Goal: Task Accomplishment & Management: Manage account settings

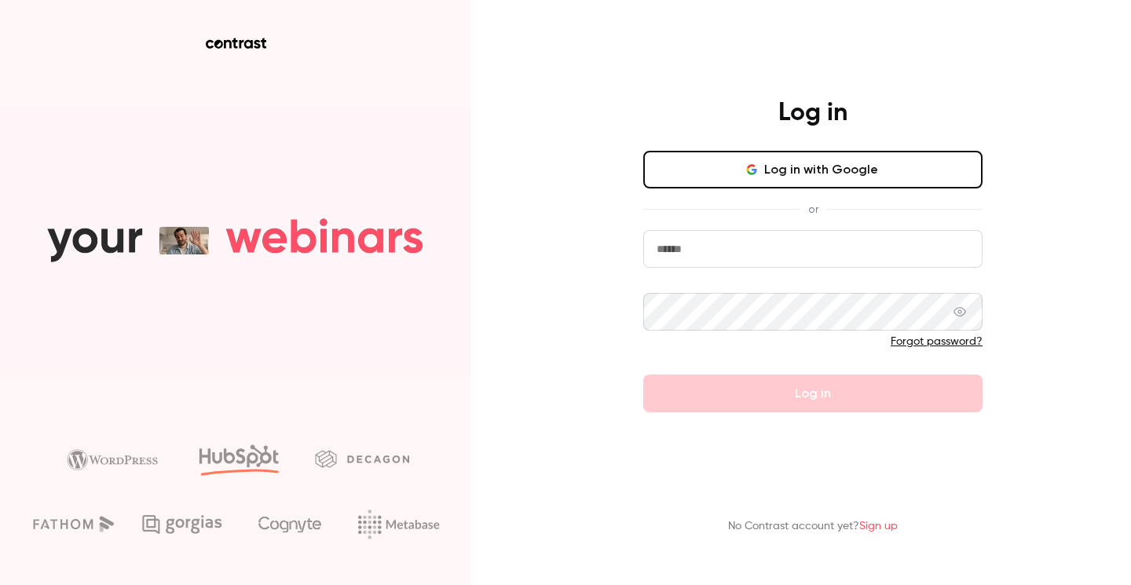
click at [814, 183] on button "Log in with Google" at bounding box center [812, 170] width 339 height 38
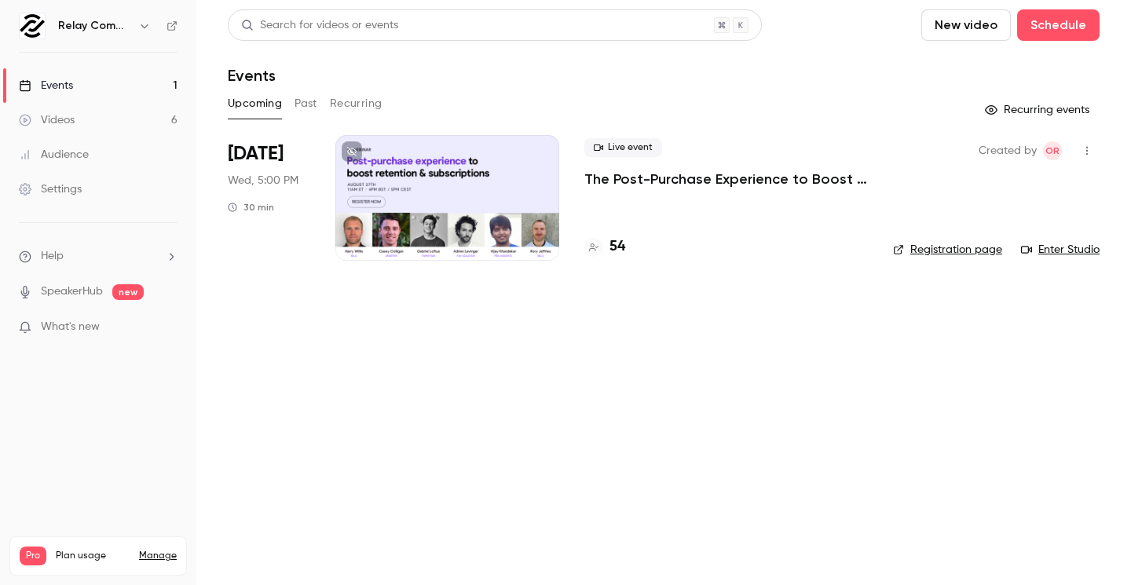
click at [162, 550] on link "Manage" at bounding box center [158, 556] width 38 height 13
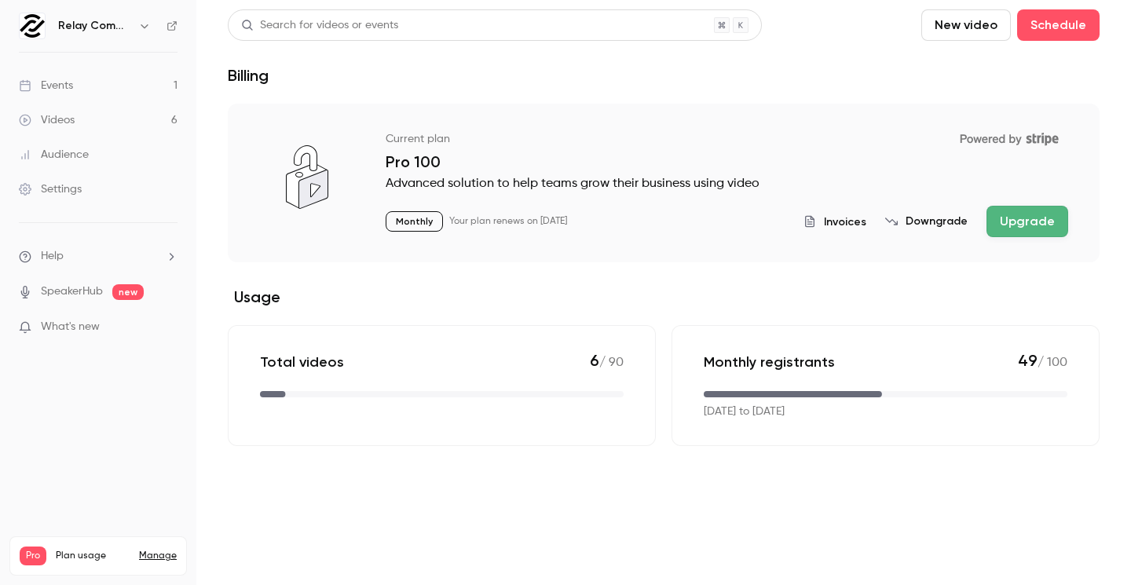
click at [104, 24] on h6 "Relay Commerce" at bounding box center [95, 26] width 74 height 16
click at [140, 26] on icon "button" at bounding box center [144, 26] width 13 height 13
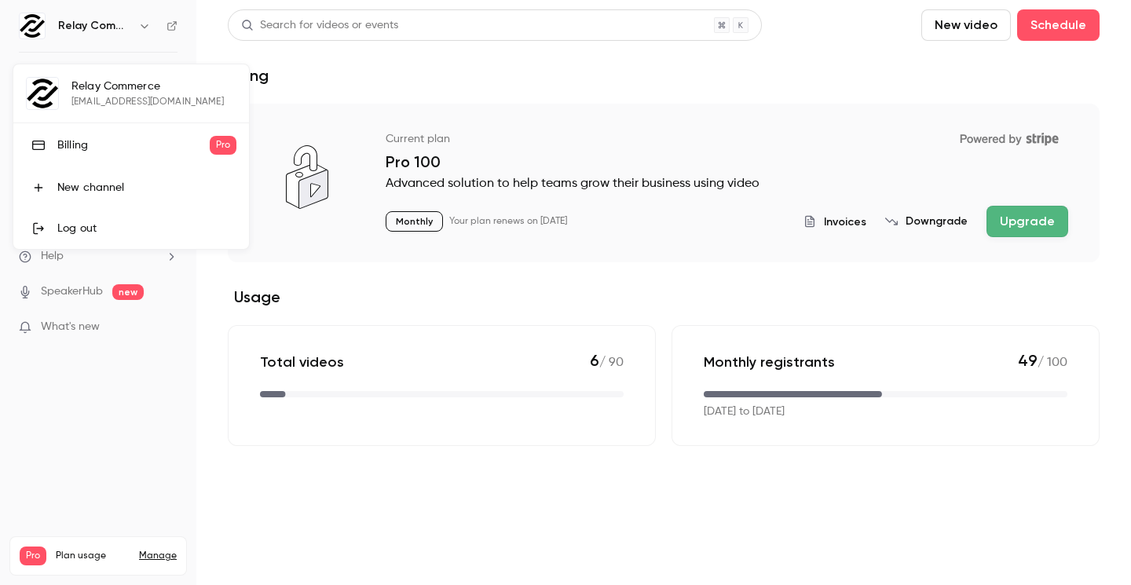
click at [119, 85] on div "Relay Commerce [EMAIL_ADDRESS][DOMAIN_NAME] Billing Pro New channel Log out" at bounding box center [131, 156] width 236 height 185
click at [98, 161] on link "Billing Pro" at bounding box center [131, 145] width 236 height 44
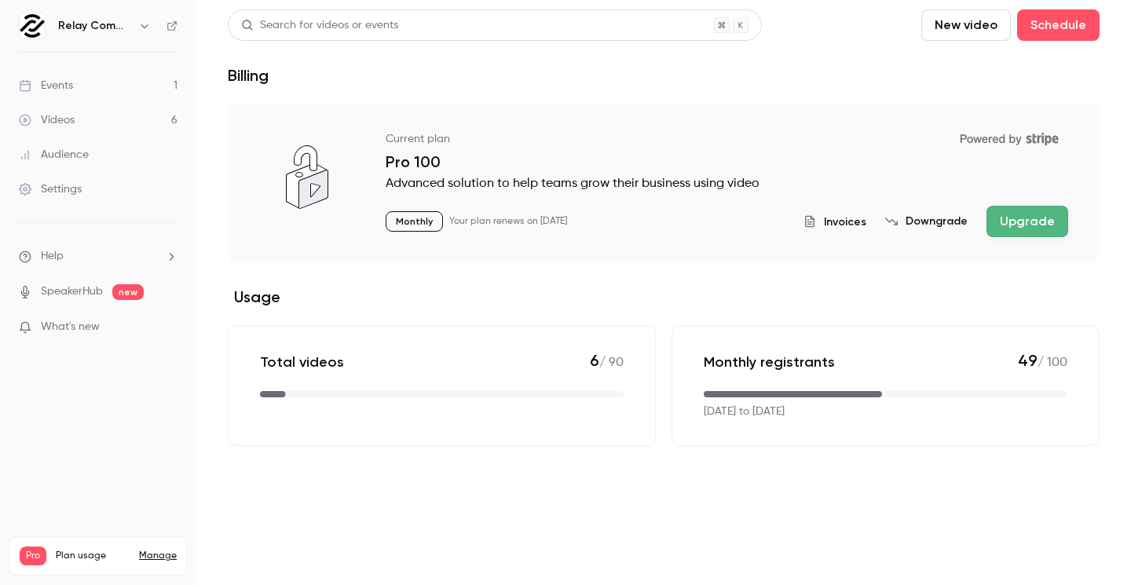
click at [481, 368] on div "Total videos 6 / 90" at bounding box center [442, 361] width 364 height 21
click at [93, 328] on span "What's new" at bounding box center [70, 327] width 59 height 16
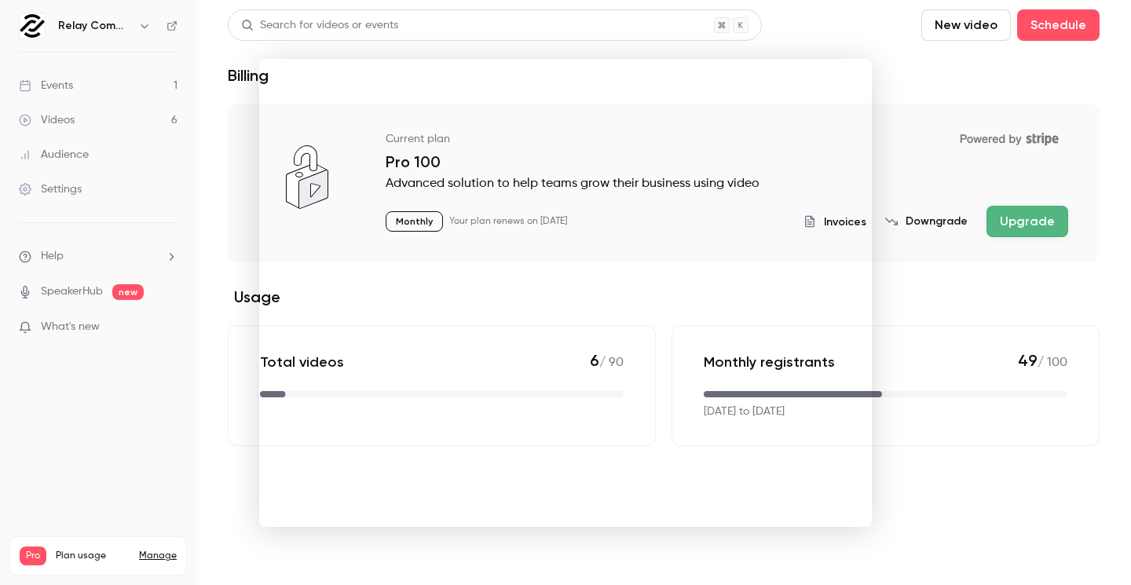
click at [93, 290] on div at bounding box center [565, 292] width 1131 height 585
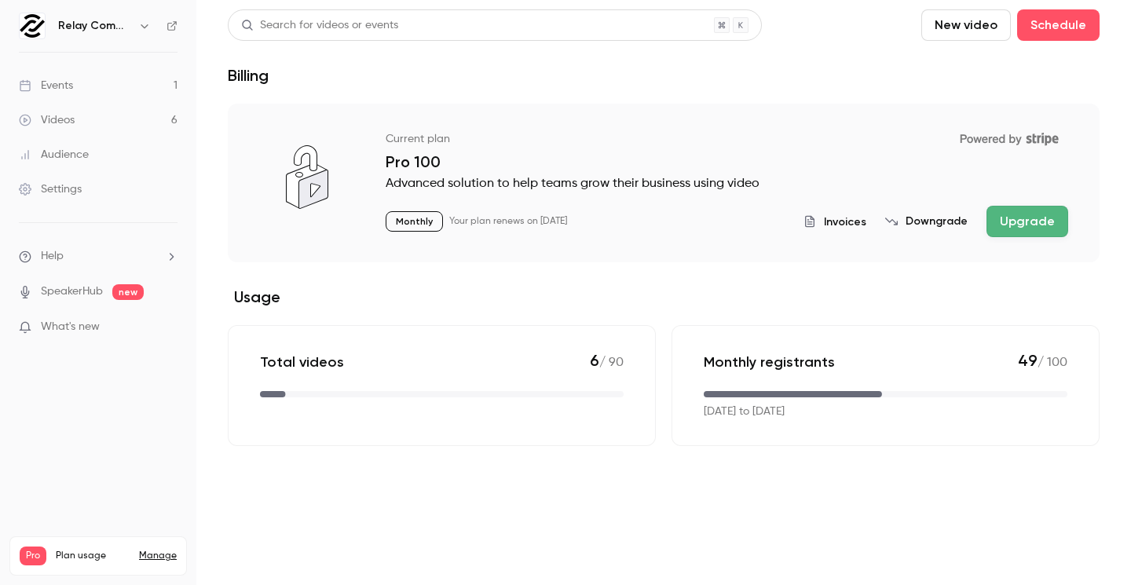
click at [101, 289] on link "SpeakerHub" at bounding box center [72, 292] width 62 height 16
click at [146, 256] on li "Help" at bounding box center [98, 256] width 159 height 16
click at [171, 257] on div at bounding box center [565, 292] width 1131 height 585
click at [171, 256] on icon "help-dropdown-opener" at bounding box center [171, 257] width 13 height 13
click at [90, 189] on div at bounding box center [565, 292] width 1131 height 585
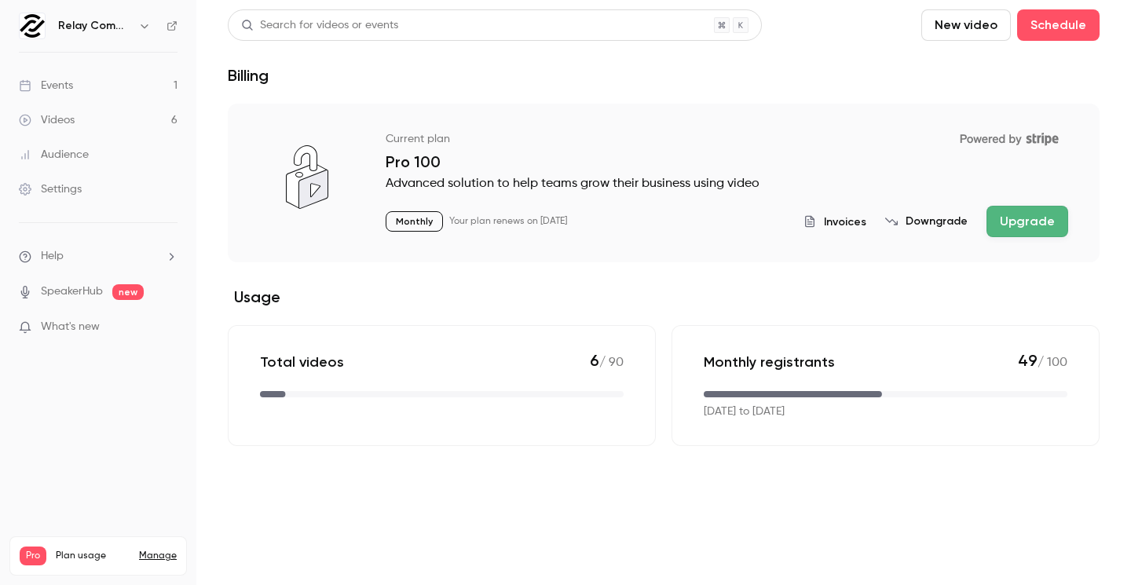
click at [58, 188] on div "Settings" at bounding box center [50, 189] width 63 height 16
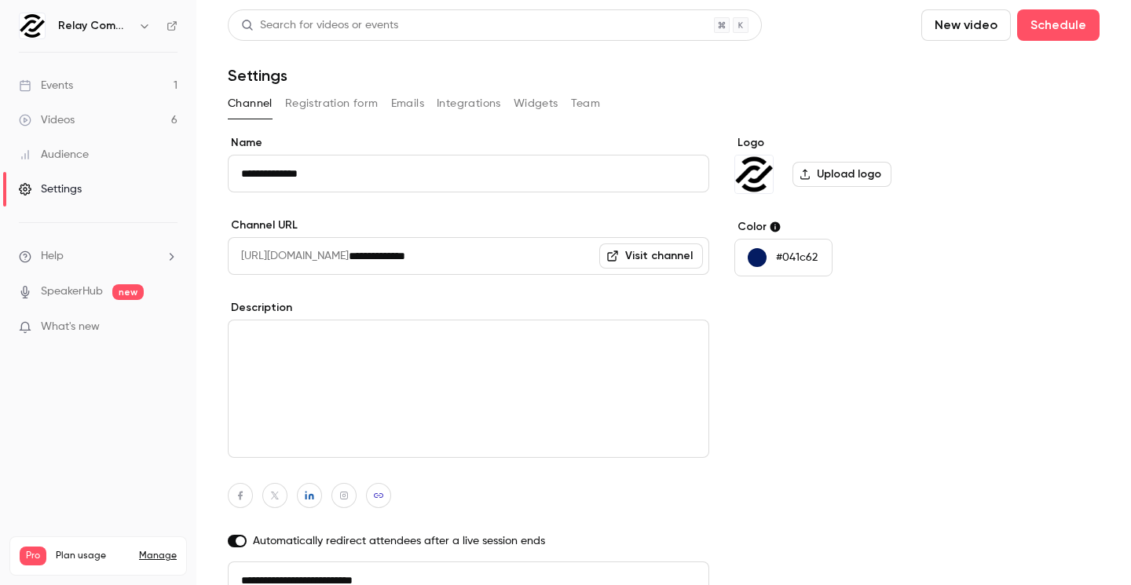
click at [35, 30] on img at bounding box center [32, 25] width 25 height 25
click at [101, 17] on div "Relay Commerce" at bounding box center [106, 25] width 96 height 19
click at [110, 23] on h6 "Relay Commerce" at bounding box center [95, 26] width 74 height 16
click at [39, 24] on img at bounding box center [32, 25] width 25 height 25
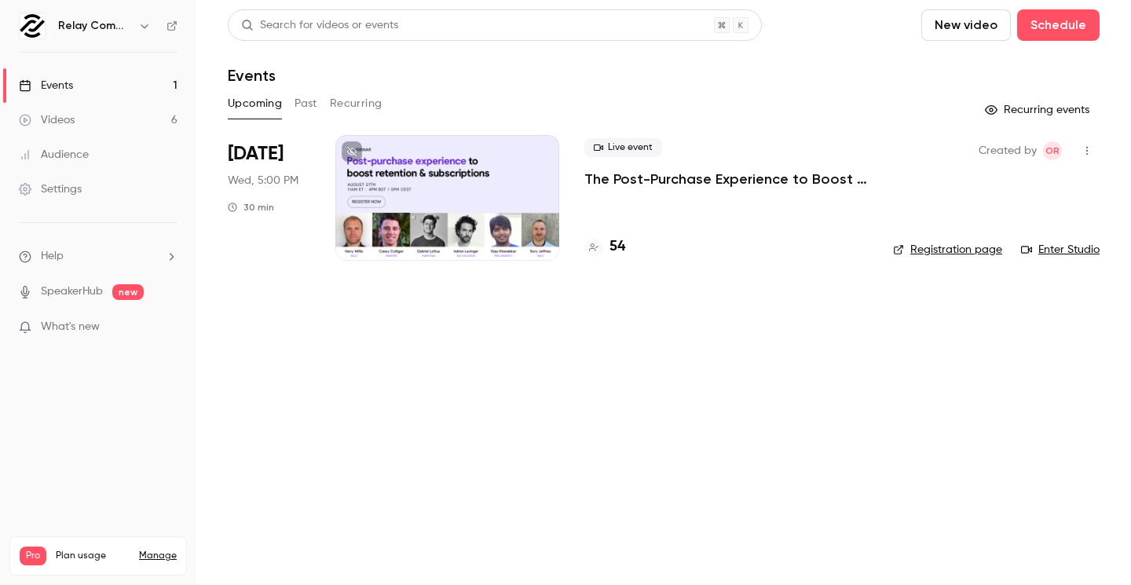
click at [71, 151] on div "Audience" at bounding box center [54, 155] width 70 height 16
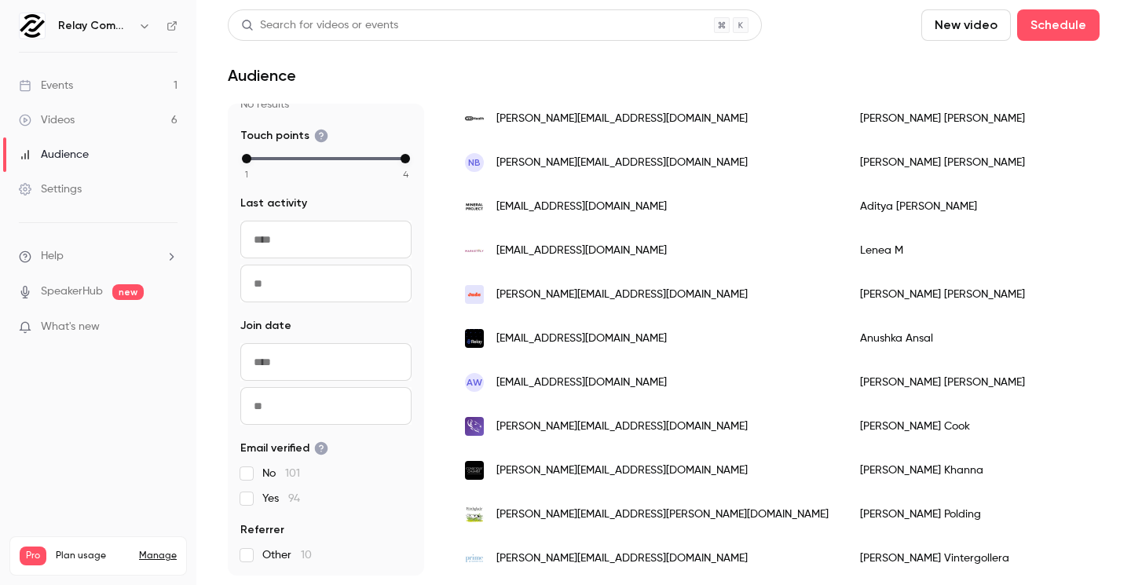
scroll to position [2023, 0]
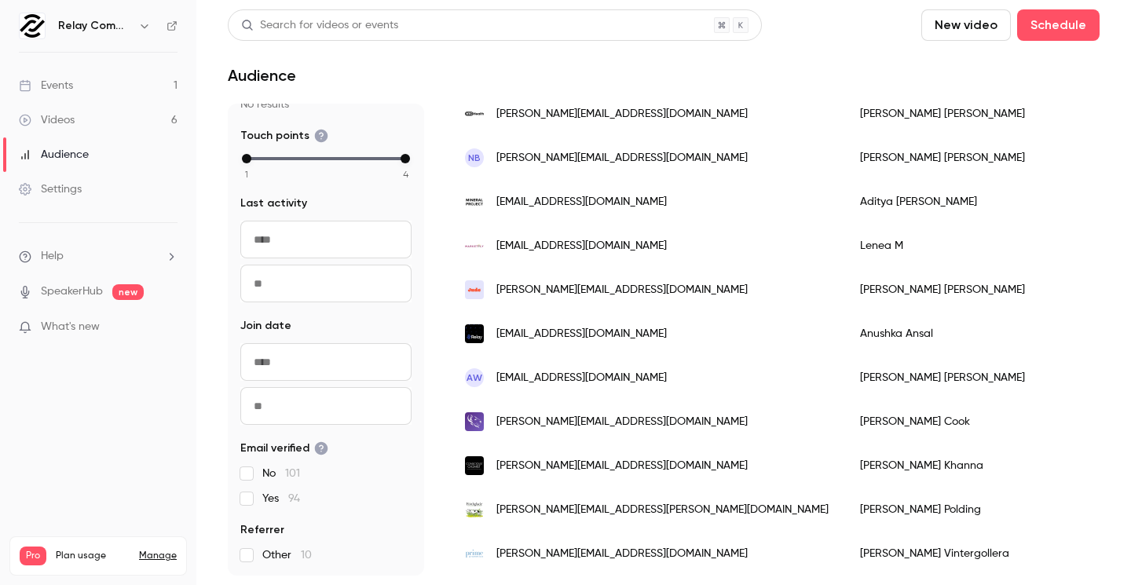
click at [65, 195] on div "Settings" at bounding box center [50, 189] width 63 height 16
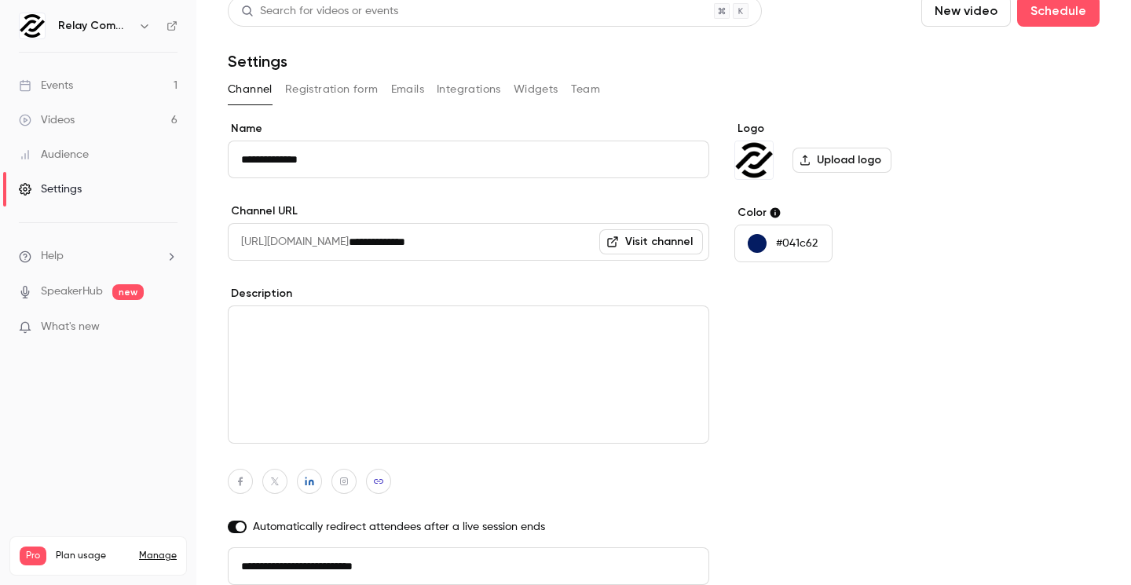
scroll to position [80, 0]
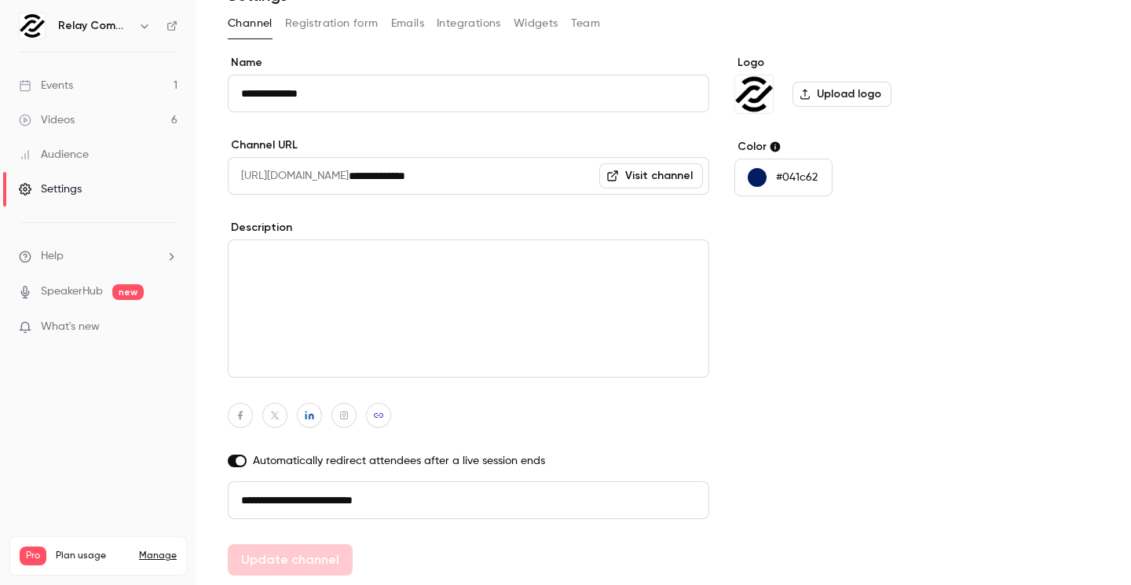
click at [97, 265] on ul "Help SpeakerHub new What's new" at bounding box center [98, 293] width 196 height 141
click at [171, 256] on icon "help-dropdown-opener" at bounding box center [171, 257] width 13 height 13
click at [61, 338] on div at bounding box center [565, 292] width 1131 height 585
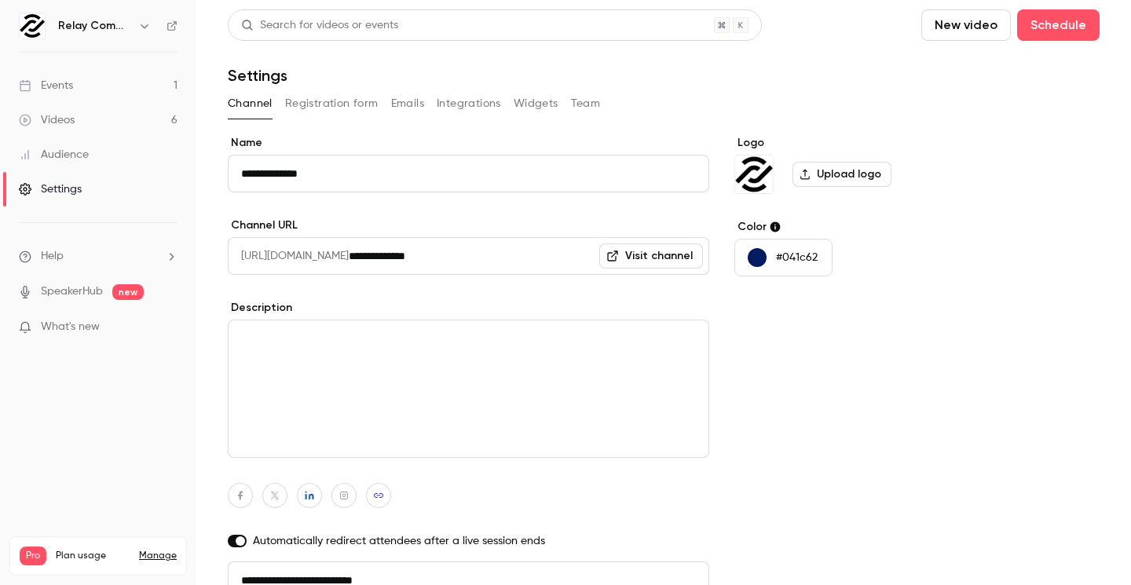
click at [64, 294] on link "SpeakerHub" at bounding box center [72, 292] width 62 height 16
click at [29, 18] on img at bounding box center [32, 25] width 25 height 25
click at [35, 32] on img at bounding box center [32, 25] width 25 height 25
click at [77, 30] on h6 "Relay Commerce" at bounding box center [95, 26] width 74 height 16
click at [54, 127] on div "Videos" at bounding box center [47, 120] width 56 height 16
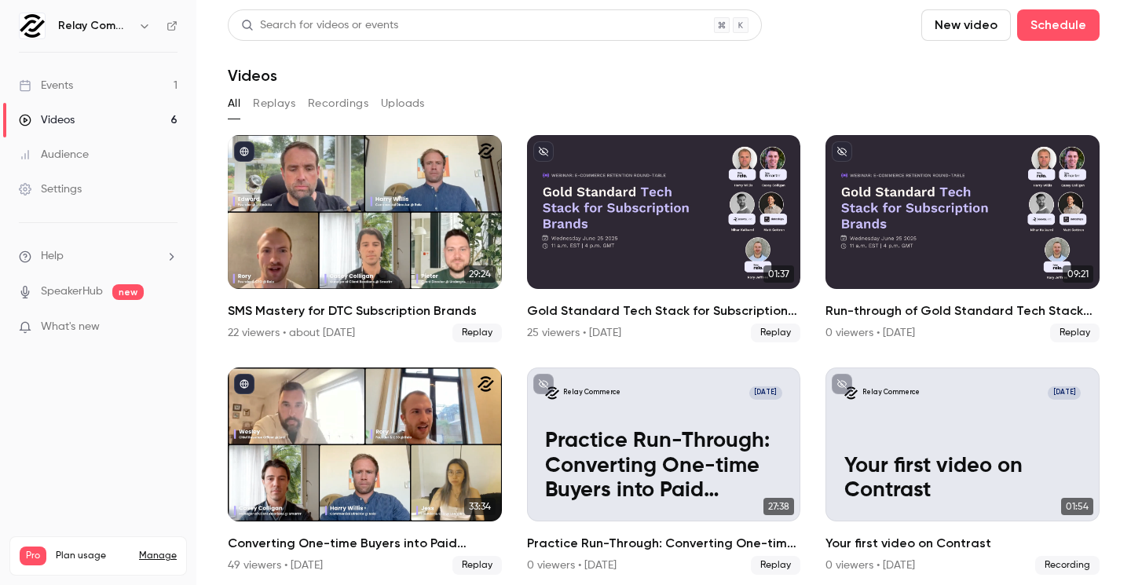
click at [73, 153] on div "Audience" at bounding box center [54, 155] width 70 height 16
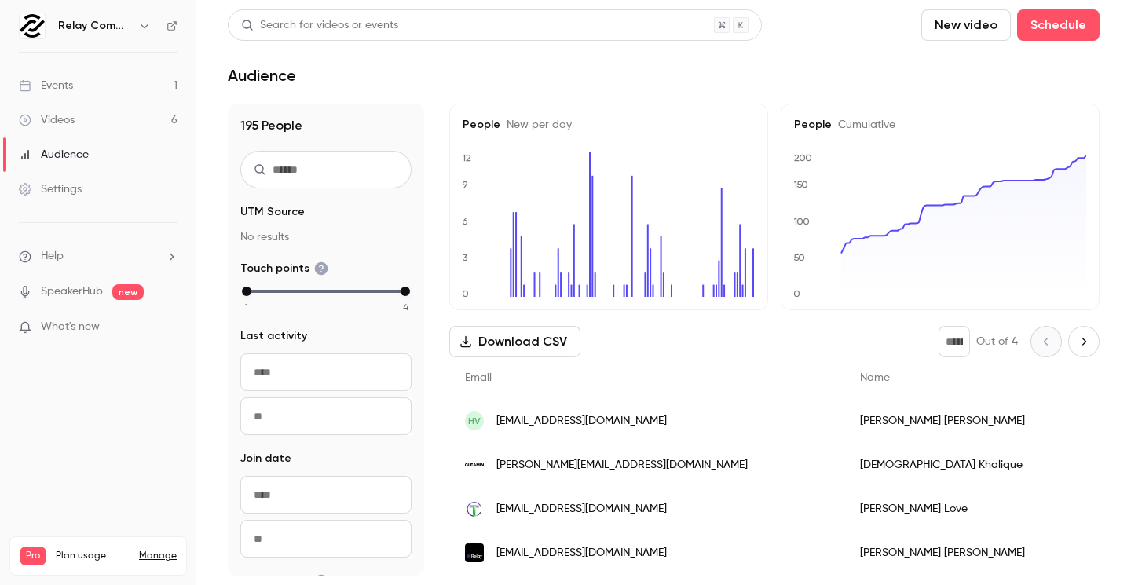
click at [112, 189] on link "Settings" at bounding box center [98, 189] width 196 height 35
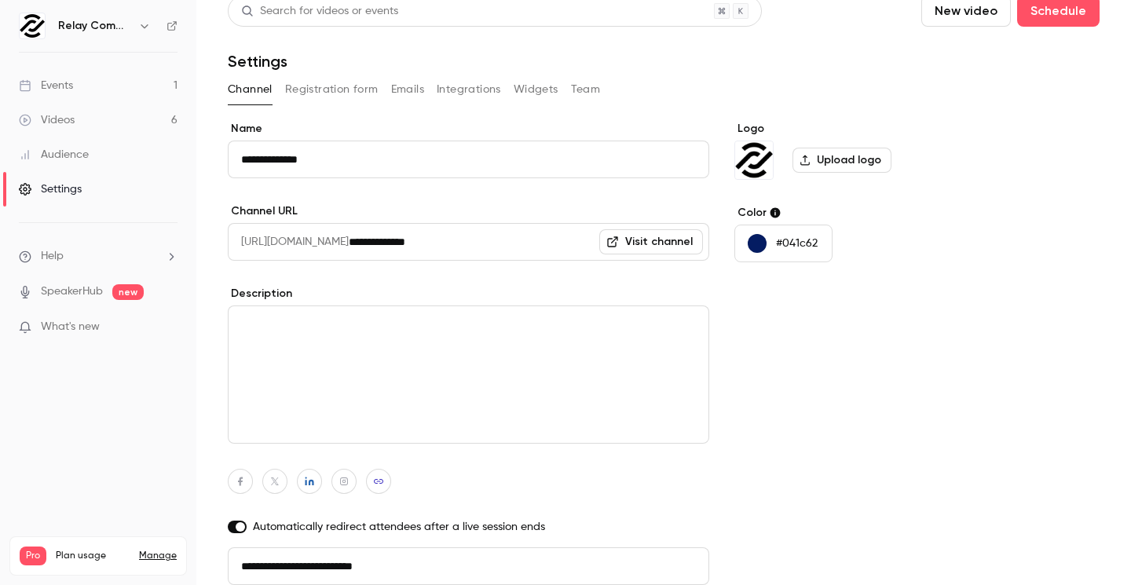
click at [590, 93] on button "Team" at bounding box center [586, 89] width 30 height 25
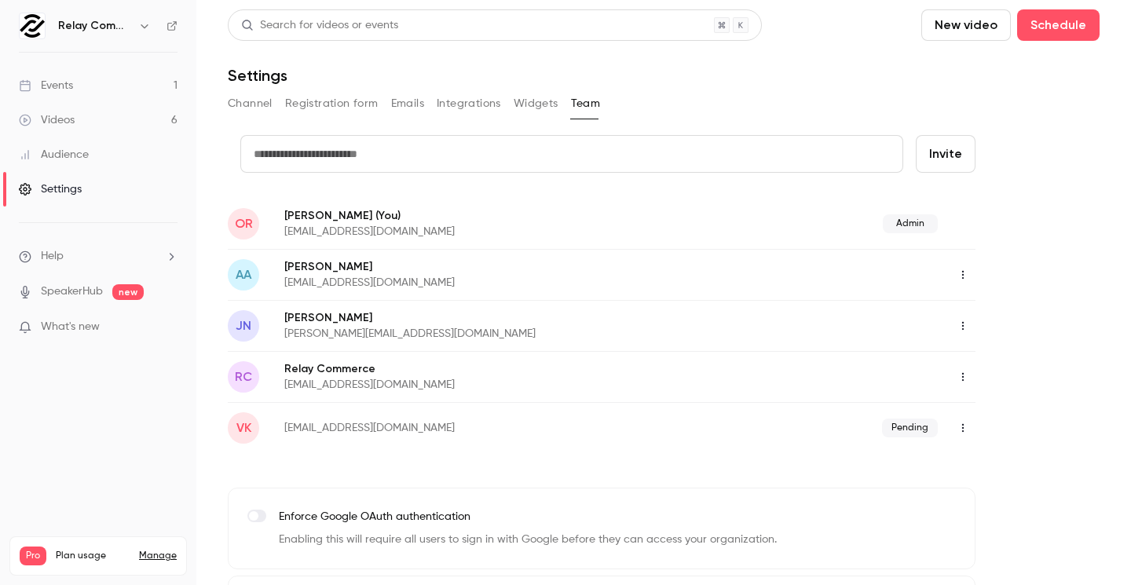
scroll to position [82, 0]
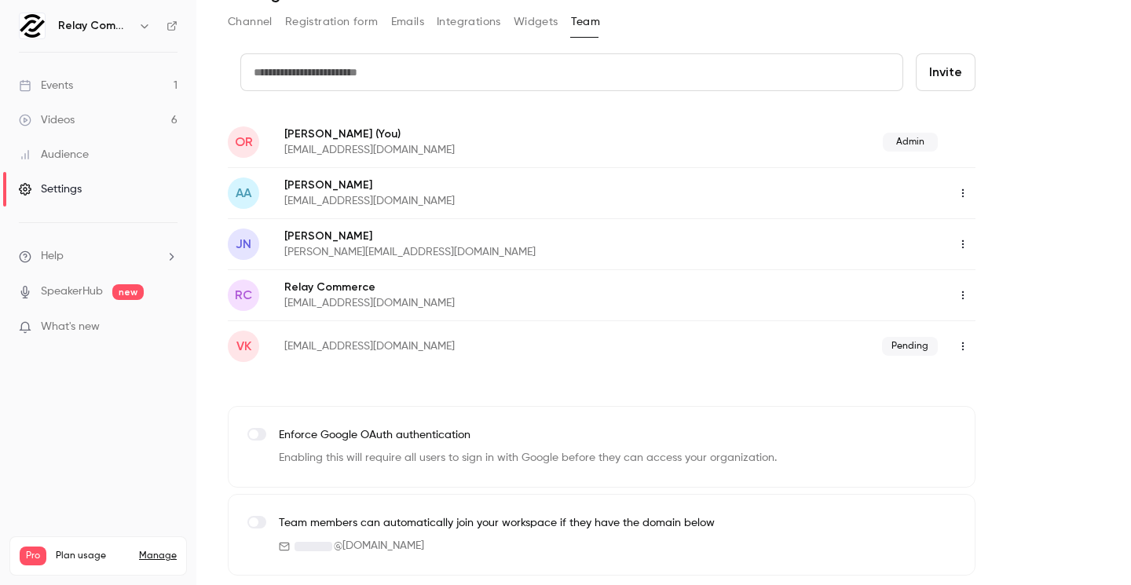
click at [819, 63] on input "text" at bounding box center [571, 72] width 663 height 38
click at [538, 80] on input "text" at bounding box center [571, 72] width 663 height 38
paste input "**********"
type input "**********"
click at [941, 78] on button "Invite" at bounding box center [946, 72] width 60 height 38
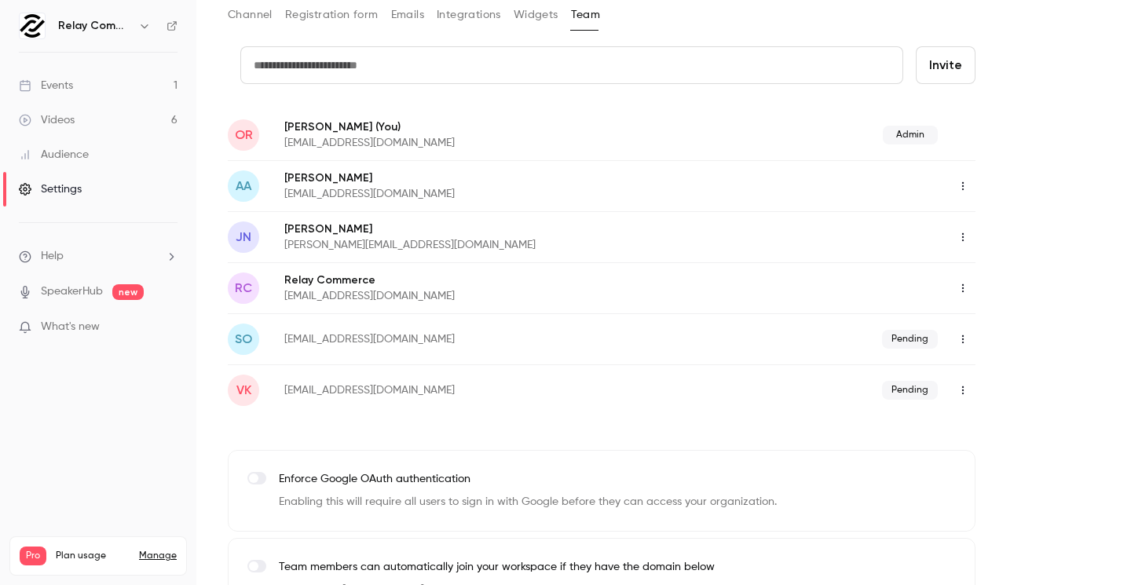
scroll to position [58, 0]
